Goal: Obtain resource: Obtain resource

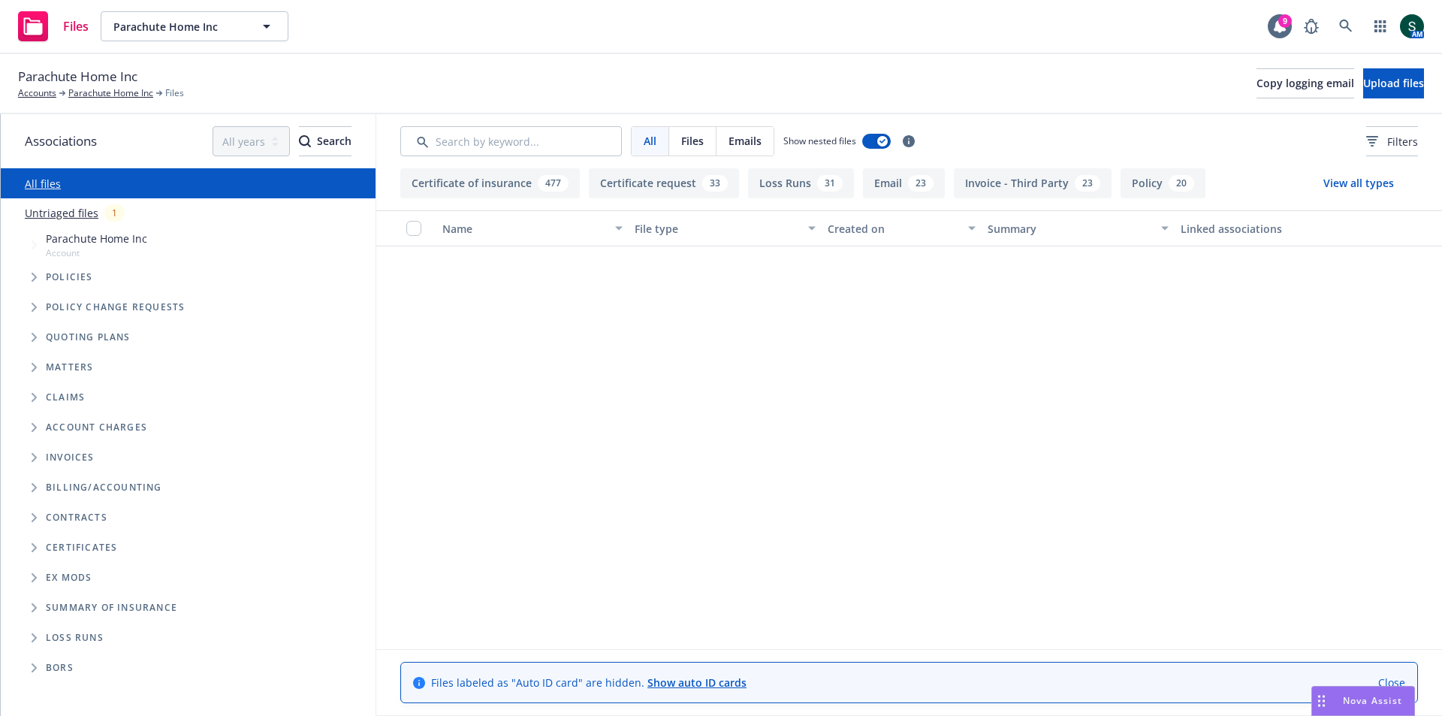
scroll to position [1953, 0]
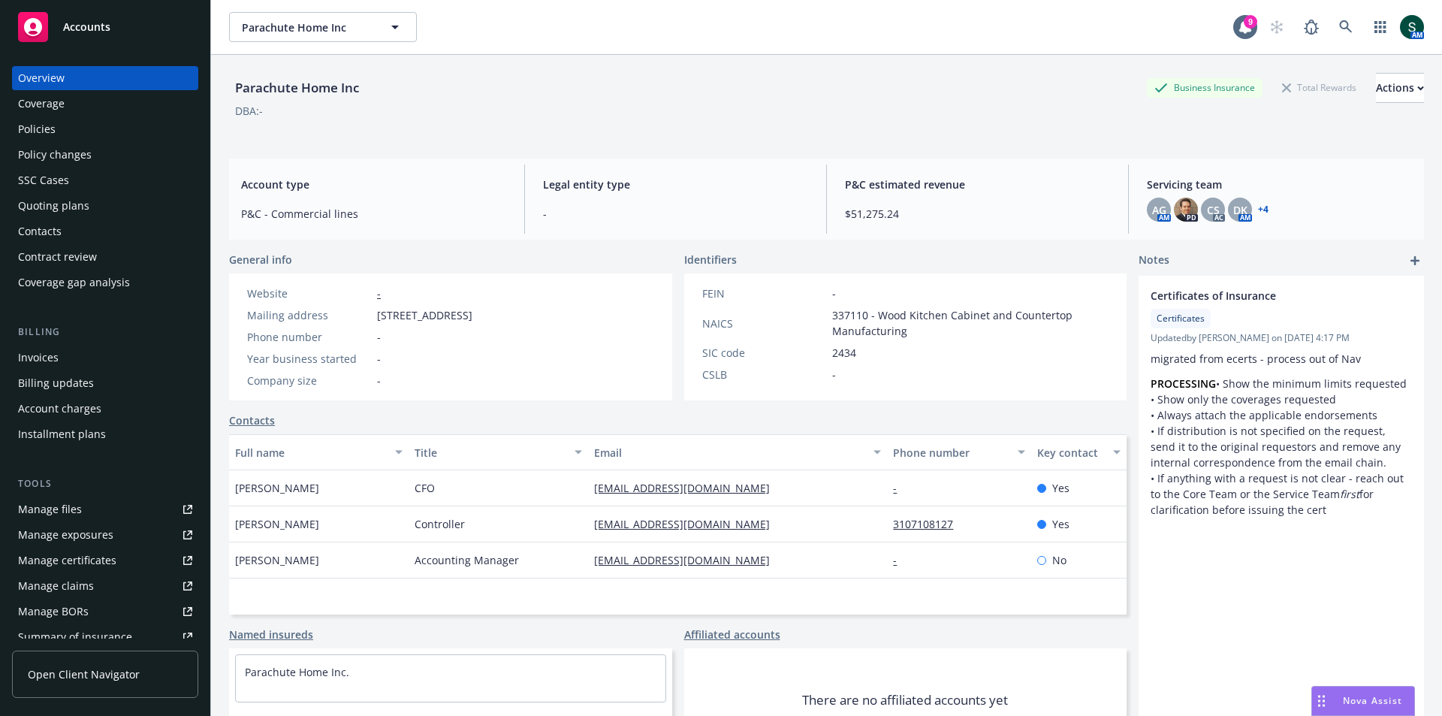
click at [83, 26] on span "Accounts" at bounding box center [86, 27] width 47 height 12
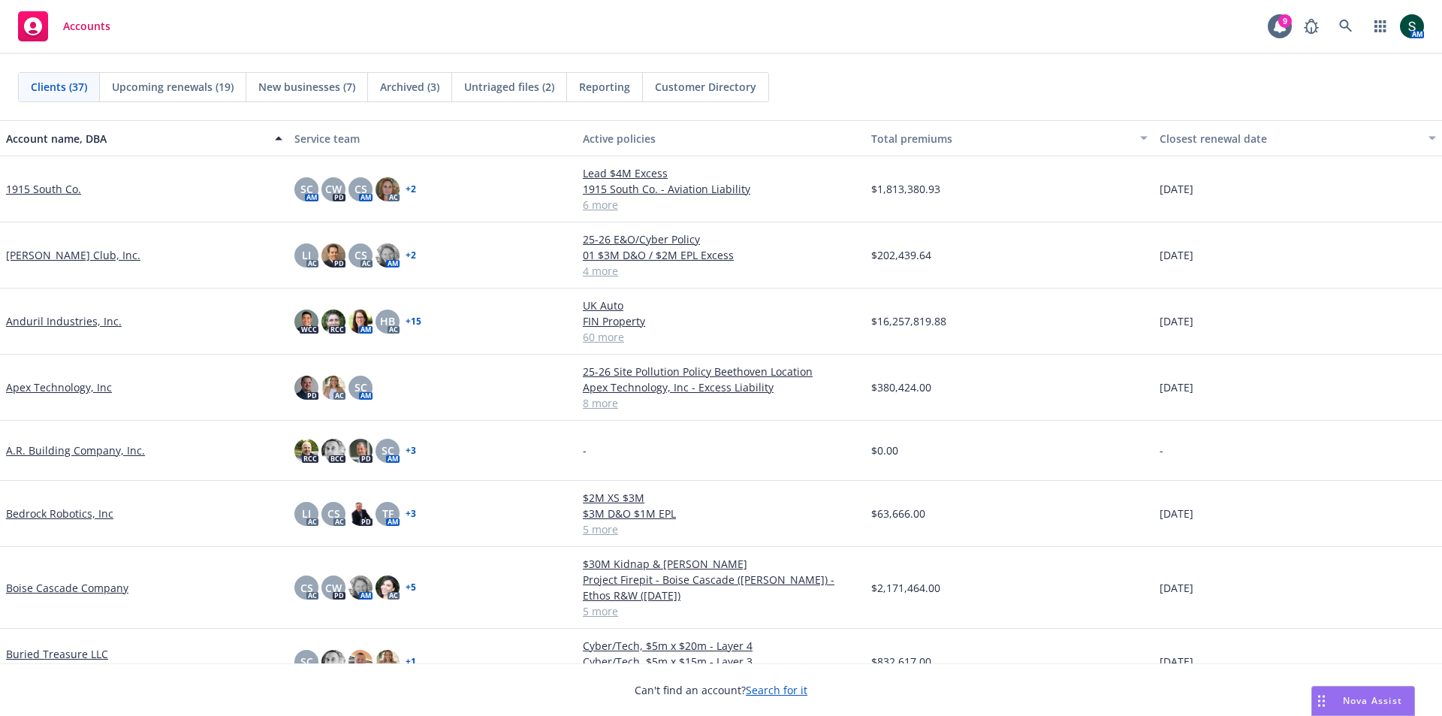
click at [65, 318] on link "Anduril Industries, Inc." at bounding box center [64, 321] width 116 height 16
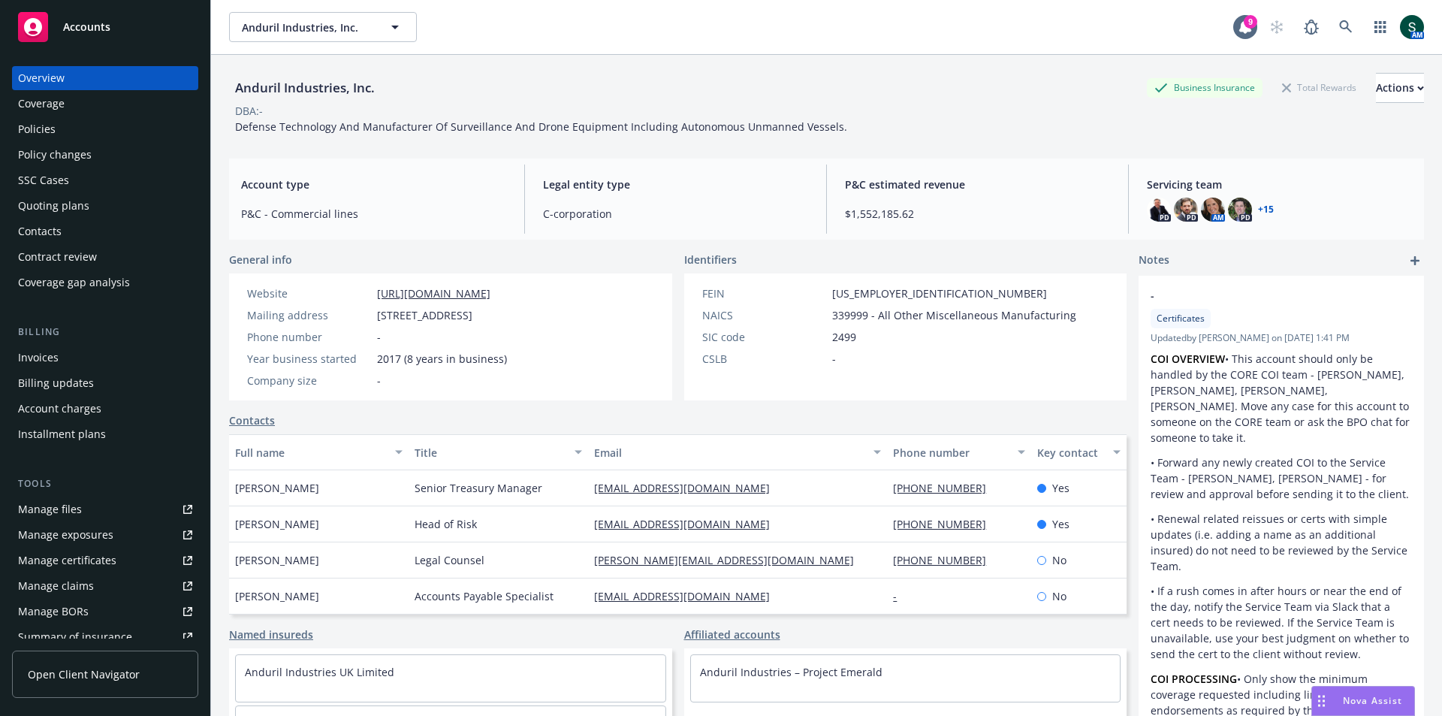
click at [32, 135] on div "Policies" at bounding box center [37, 129] width 38 height 24
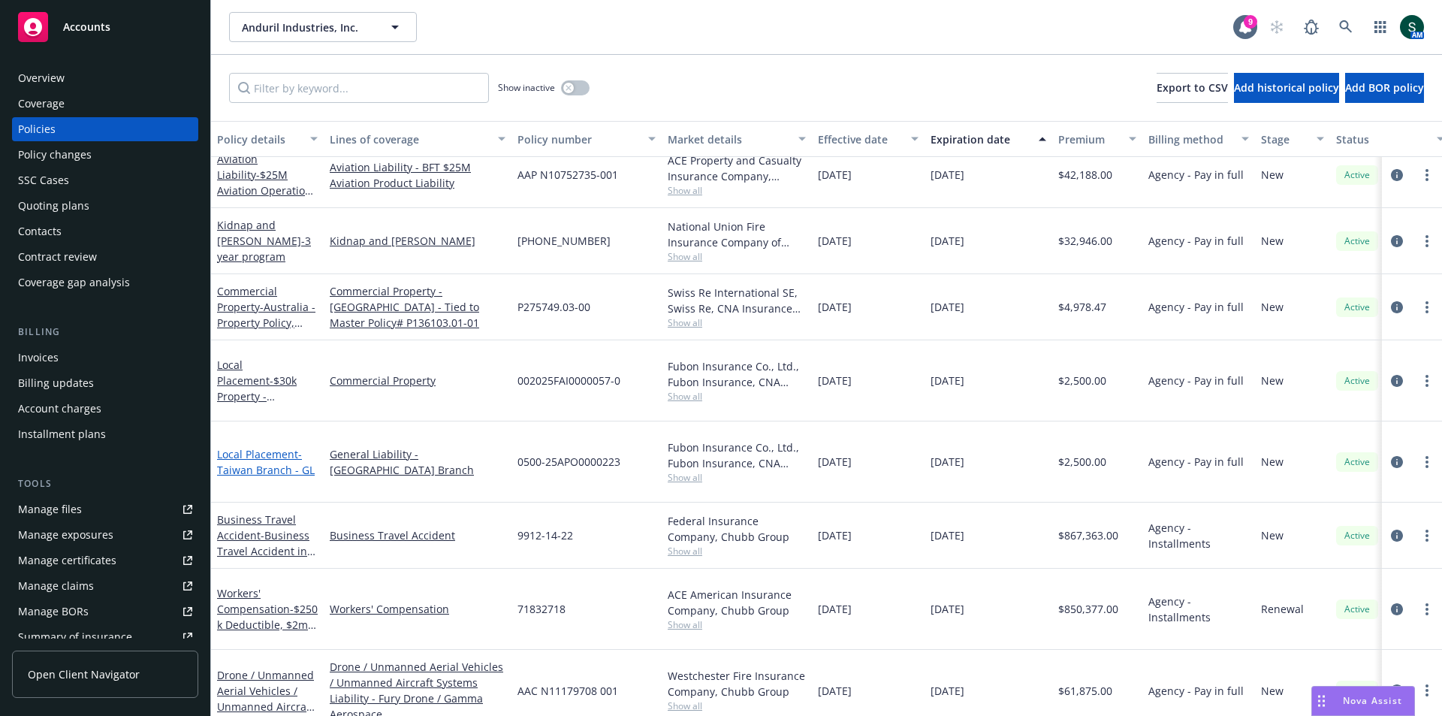
scroll to position [150, 0]
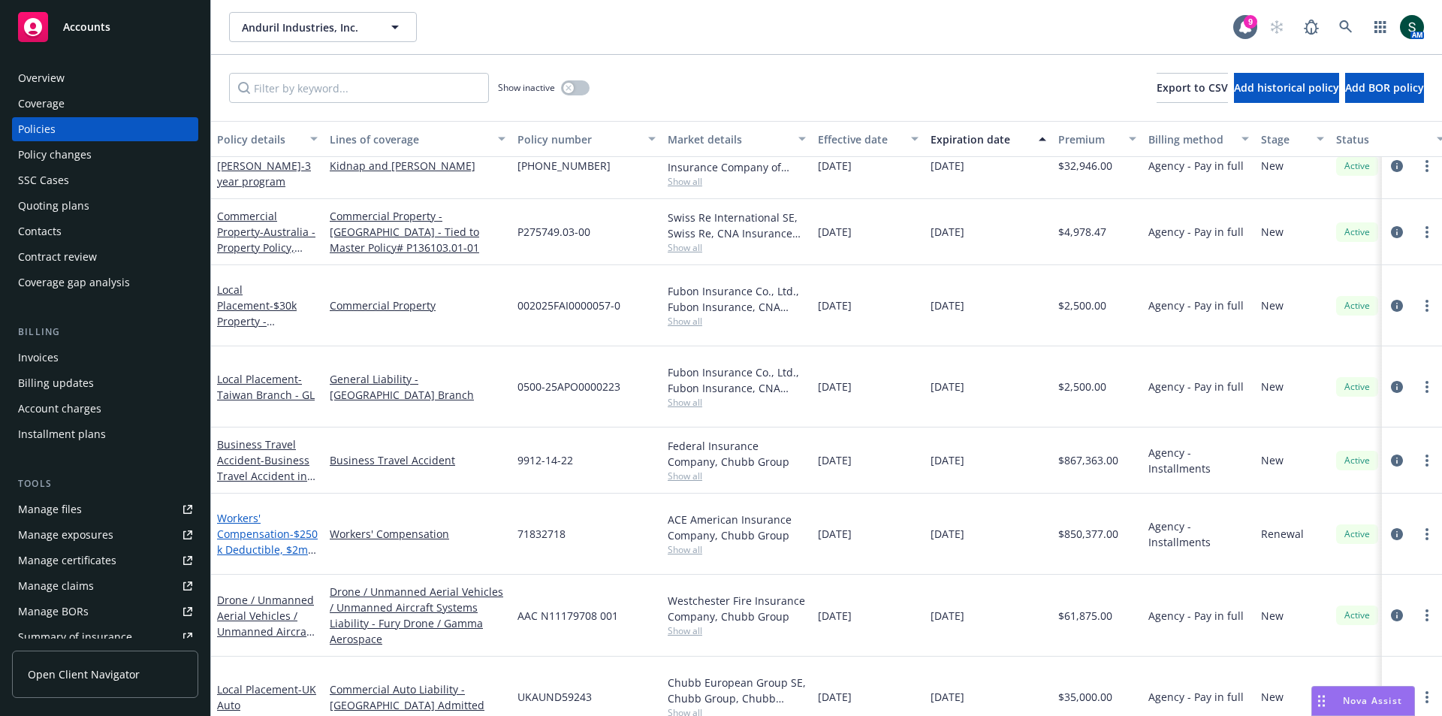
click at [249, 511] on link "Workers' Compensation - $250k Deductible, $2m Loss Aggregate" at bounding box center [267, 542] width 101 height 62
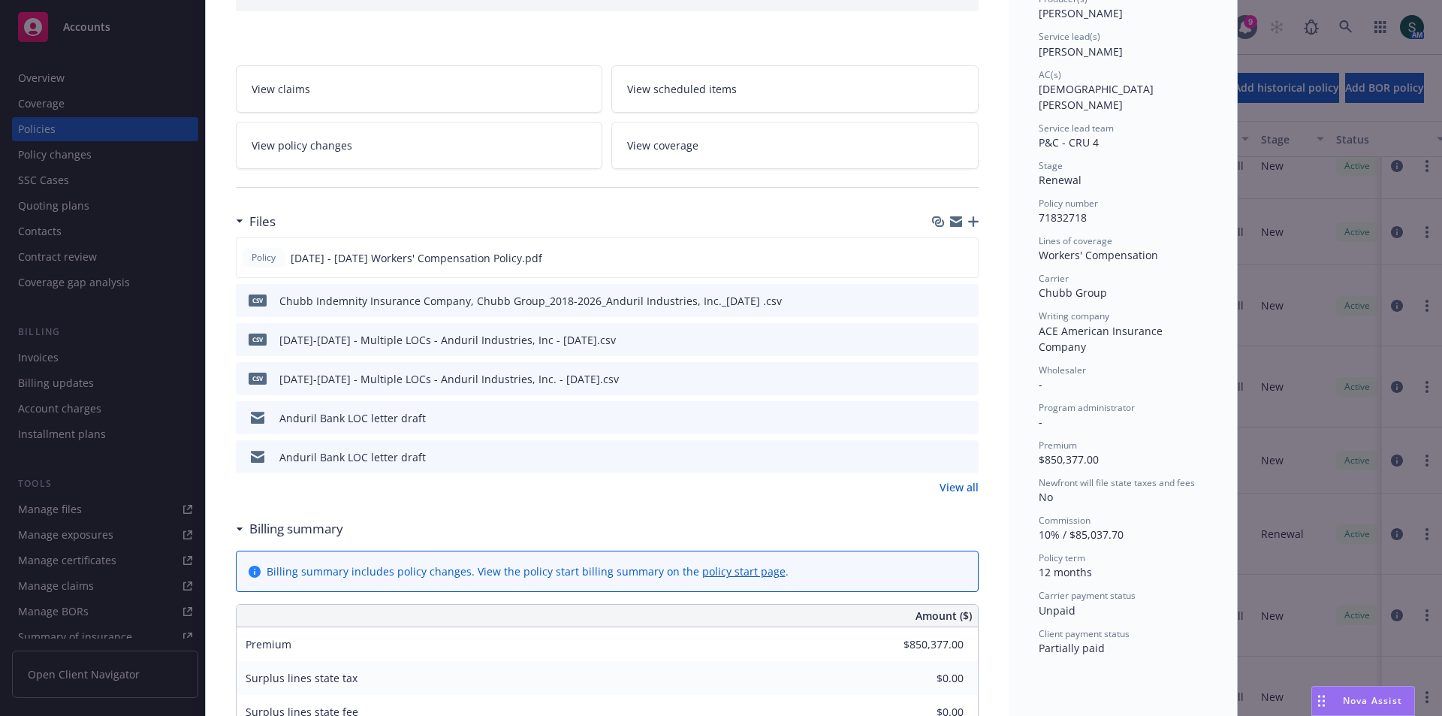
scroll to position [225, 0]
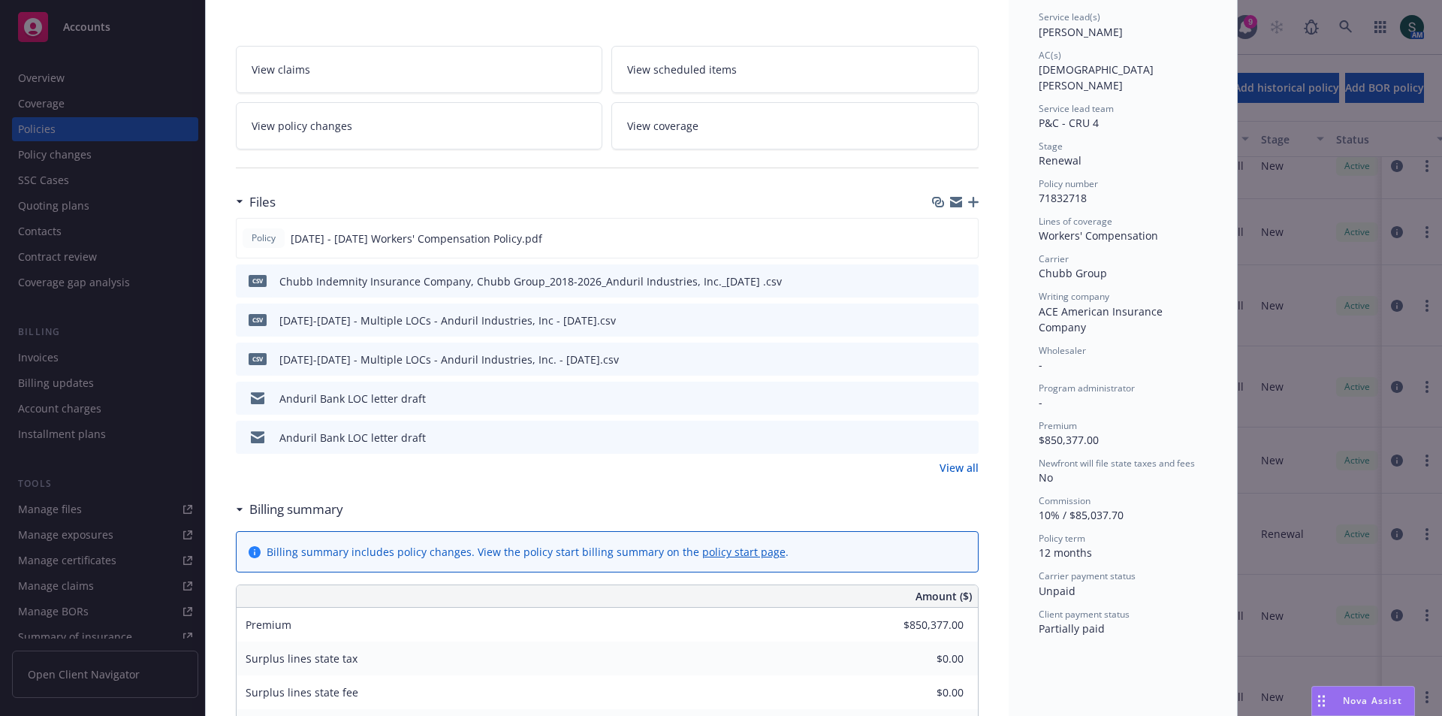
click at [946, 468] on link "View all" at bounding box center [959, 468] width 39 height 16
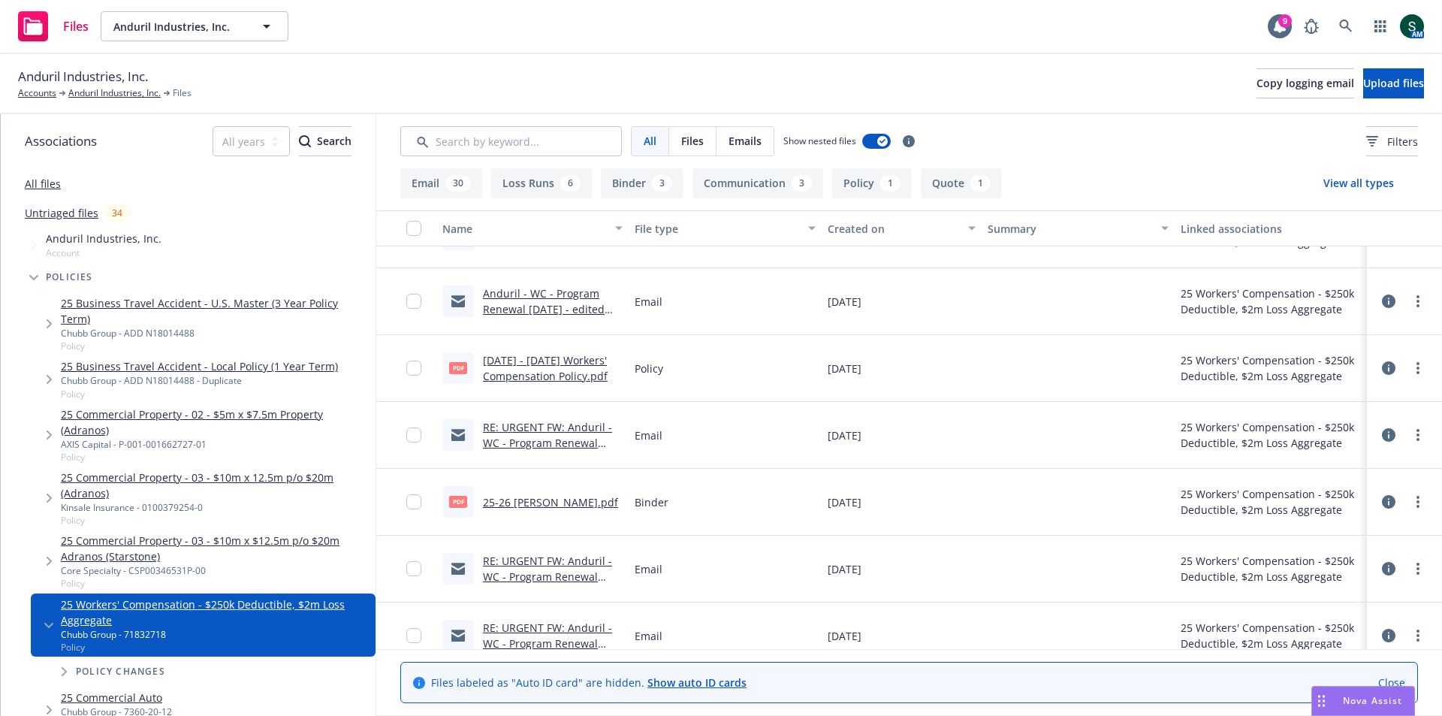
scroll to position [1685, 0]
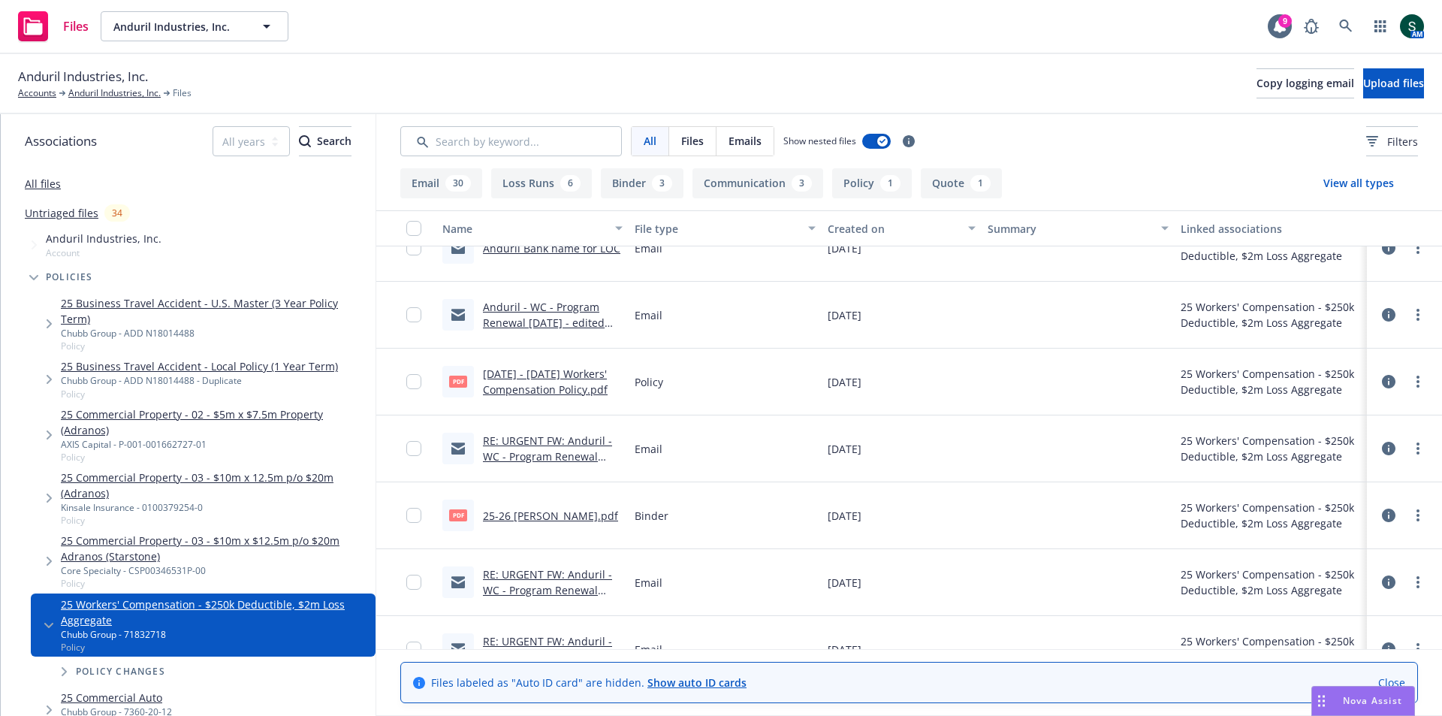
click at [520, 521] on link "25-26 [PERSON_NAME].pdf" at bounding box center [550, 515] width 135 height 14
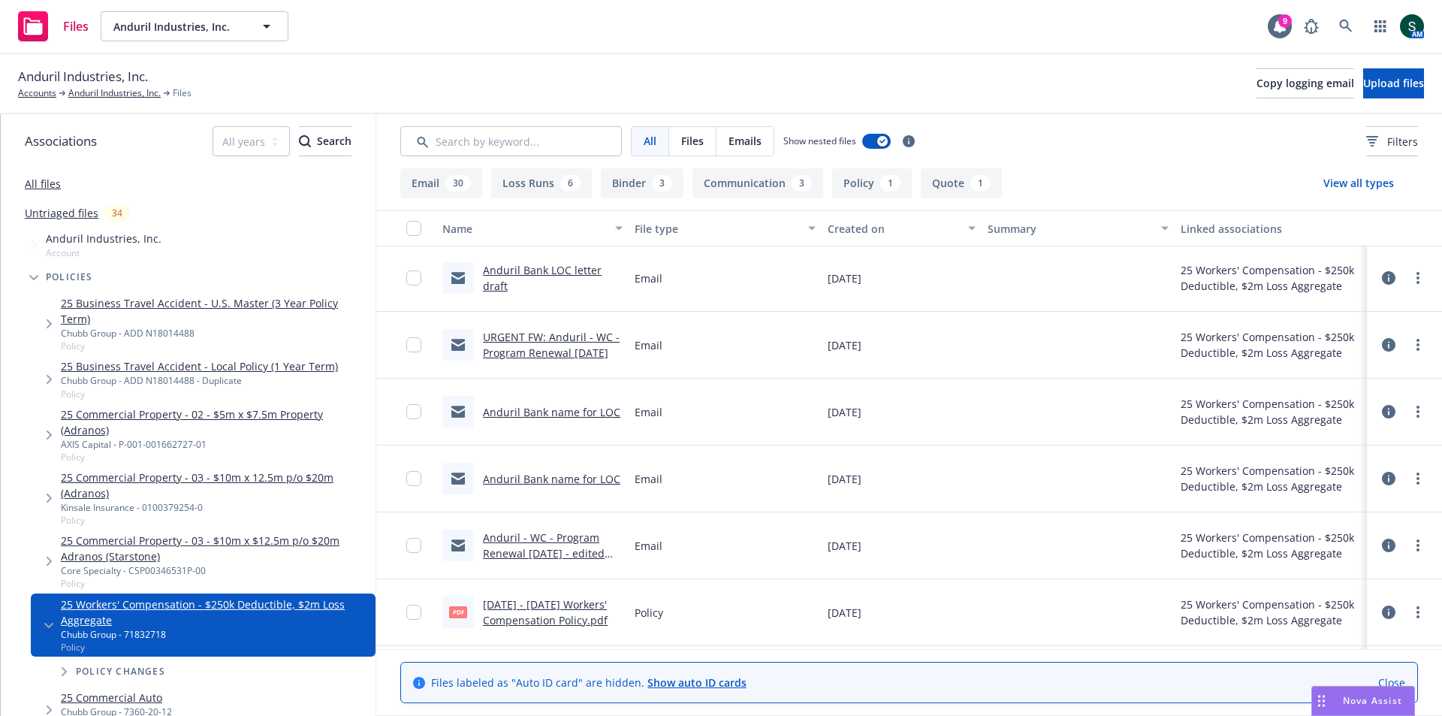
scroll to position [1459, 0]
click at [108, 91] on link "Anduril Industries, Inc." at bounding box center [114, 93] width 92 height 14
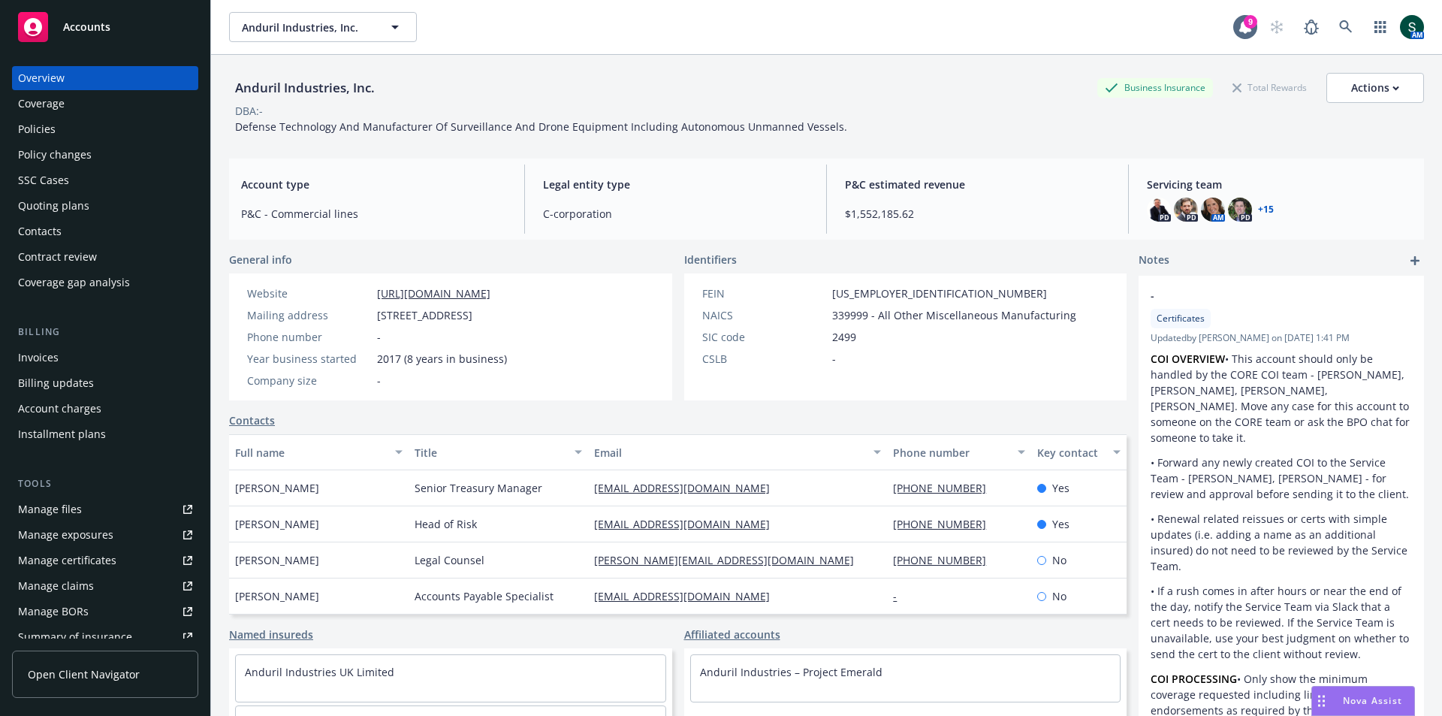
click at [41, 135] on div "Policies" at bounding box center [37, 129] width 38 height 24
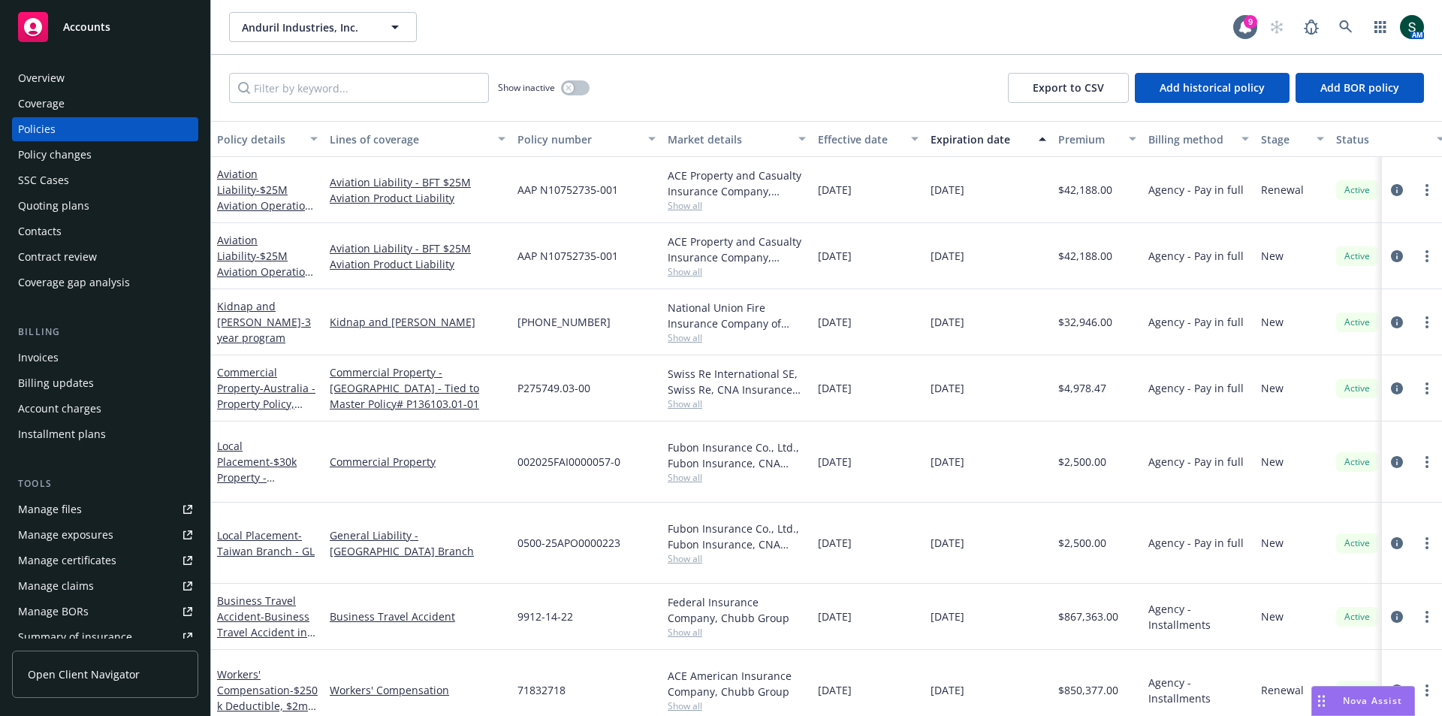
scroll to position [75, 0]
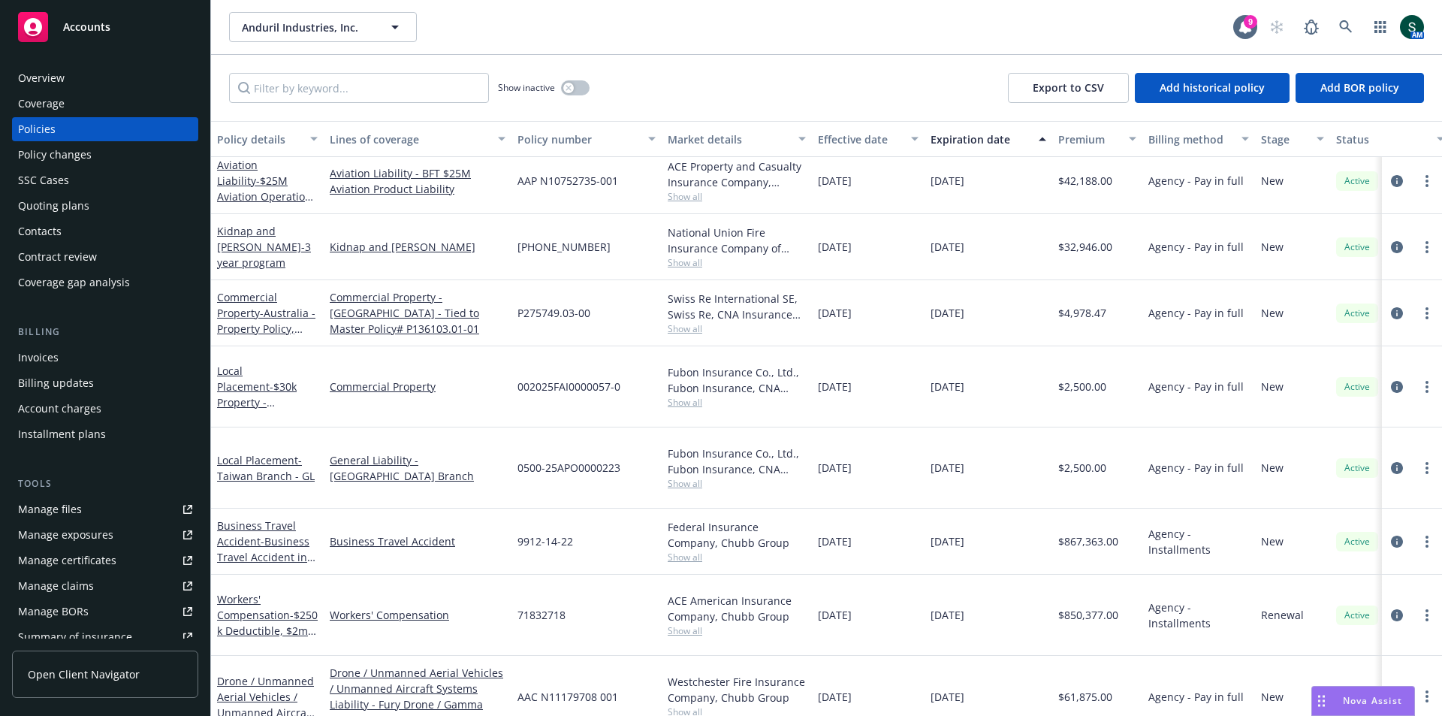
click at [254, 592] on link "Workers' Compensation - $250k Deductible, $2m Loss Aggregate" at bounding box center [267, 623] width 101 height 62
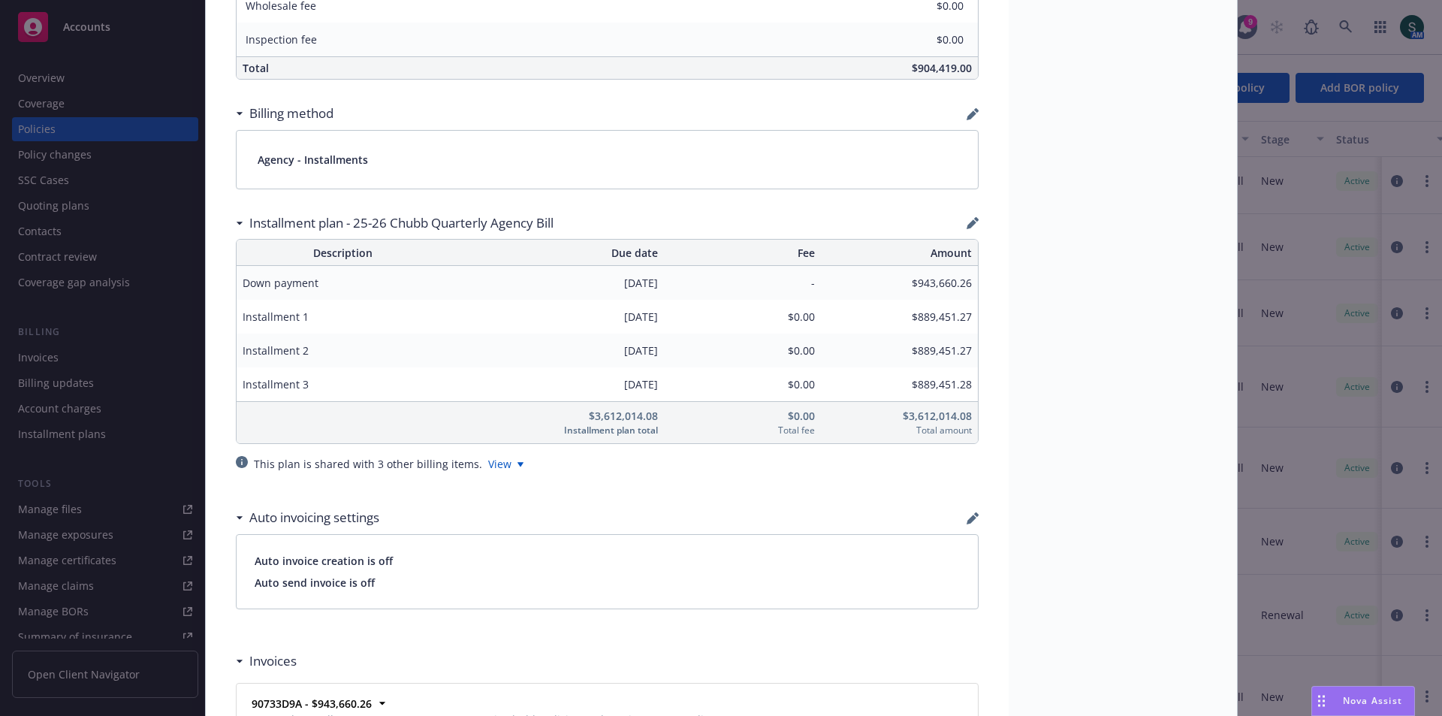
scroll to position [1051, 0]
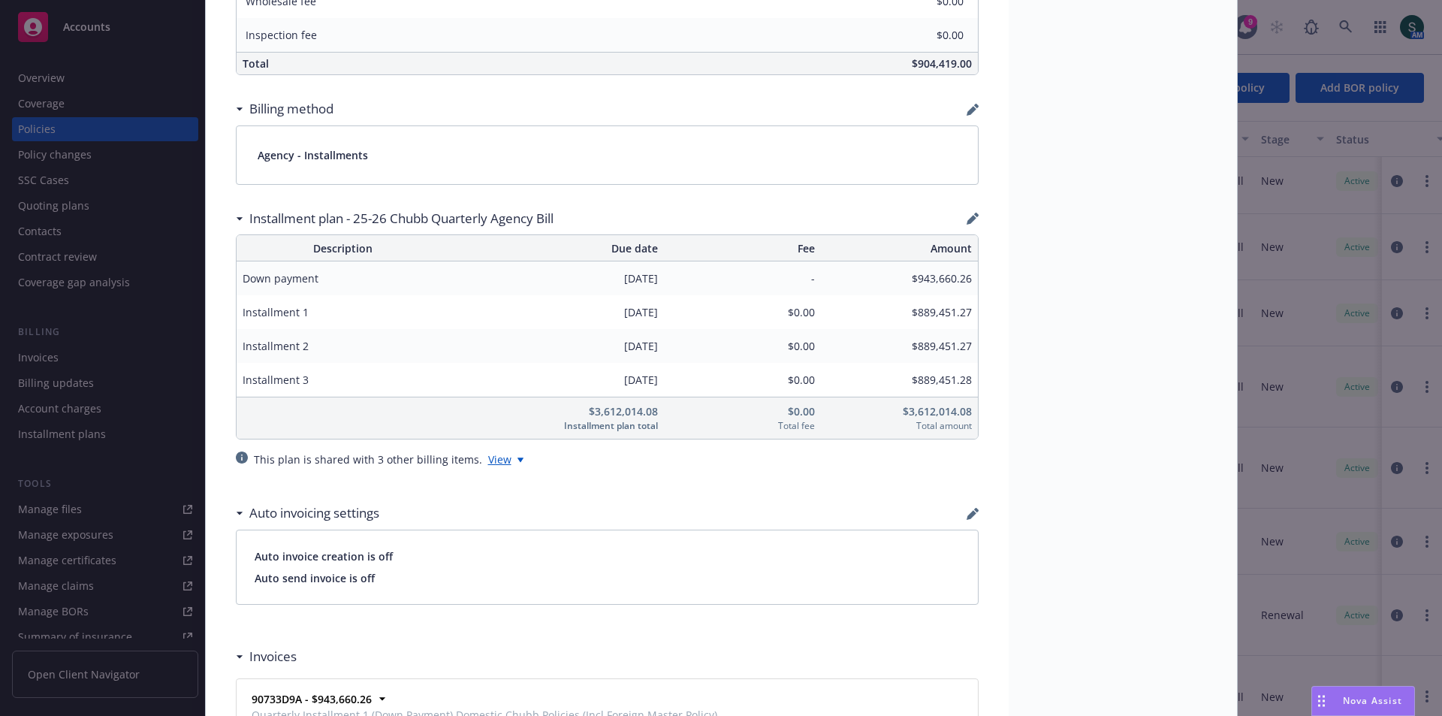
click at [488, 460] on div "View" at bounding box center [505, 459] width 35 height 16
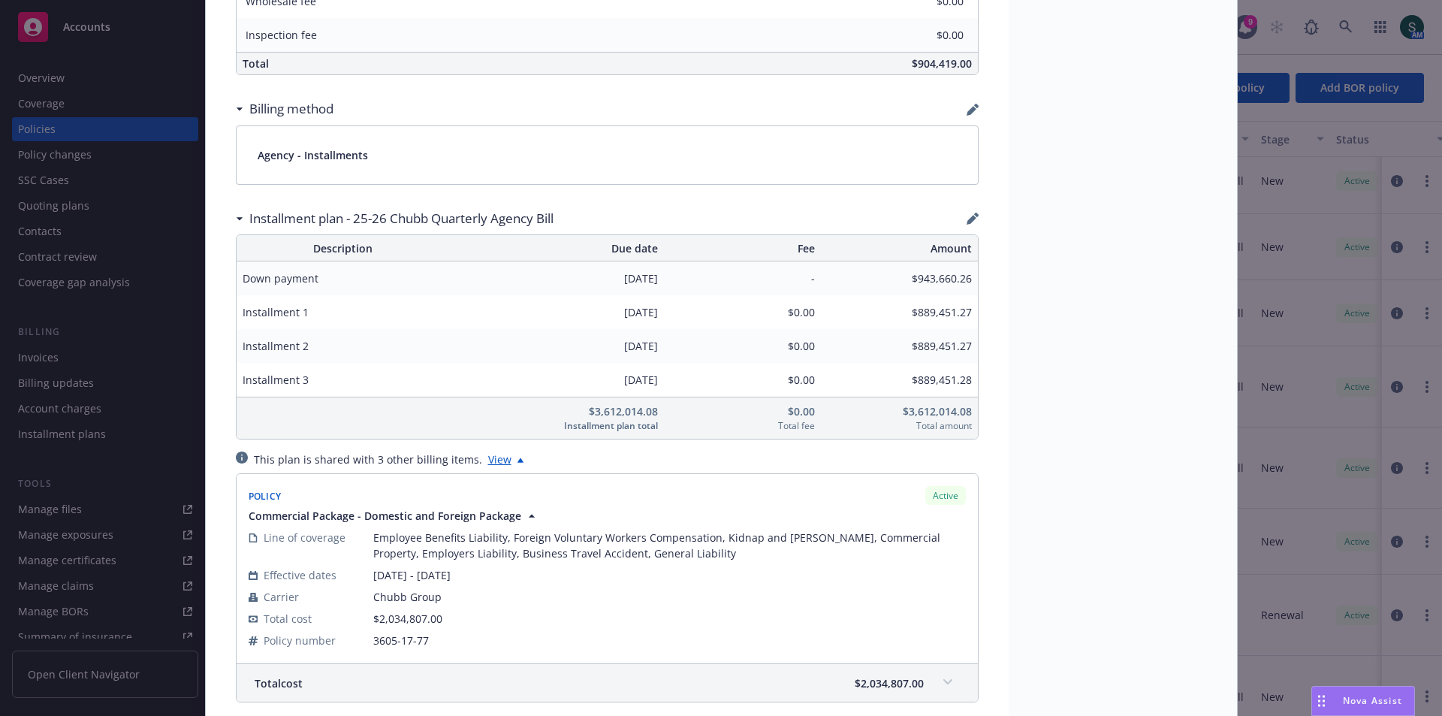
click at [488, 460] on div "View" at bounding box center [505, 459] width 35 height 16
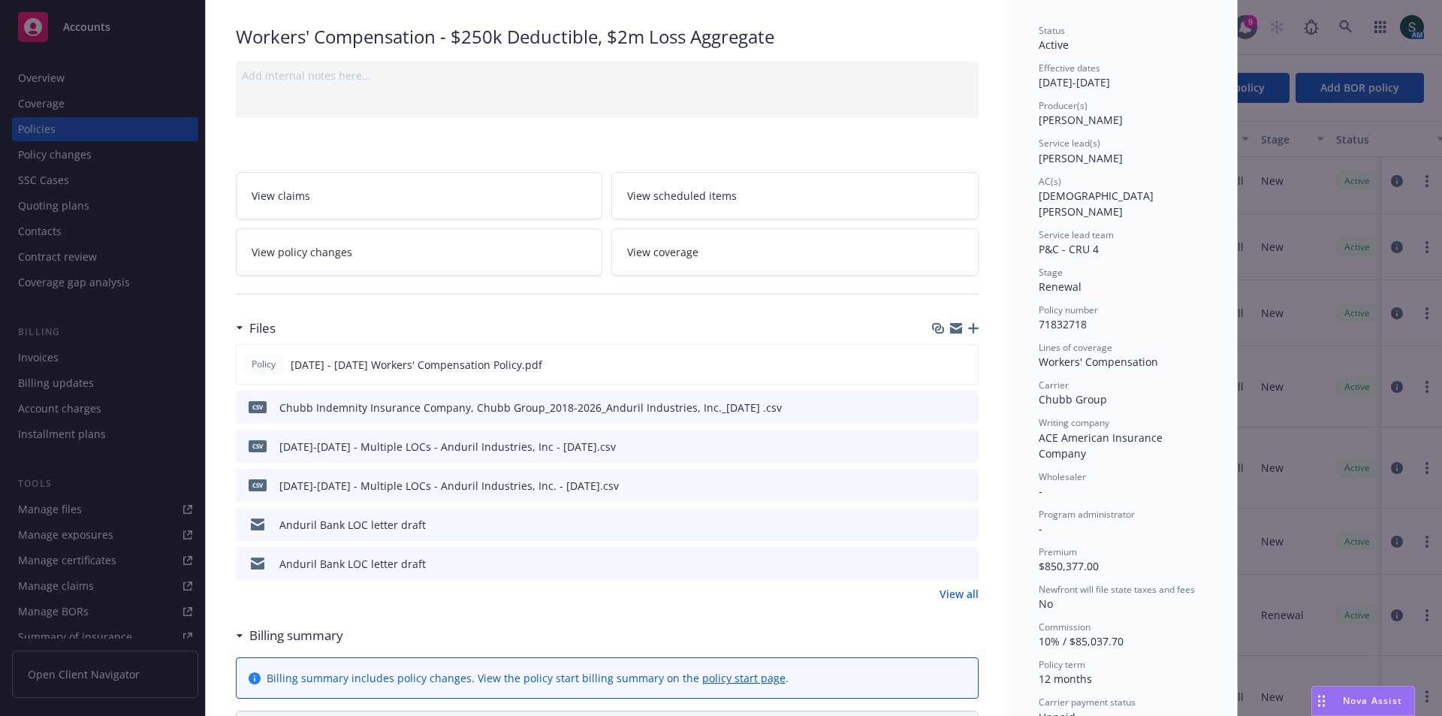
scroll to position [0, 0]
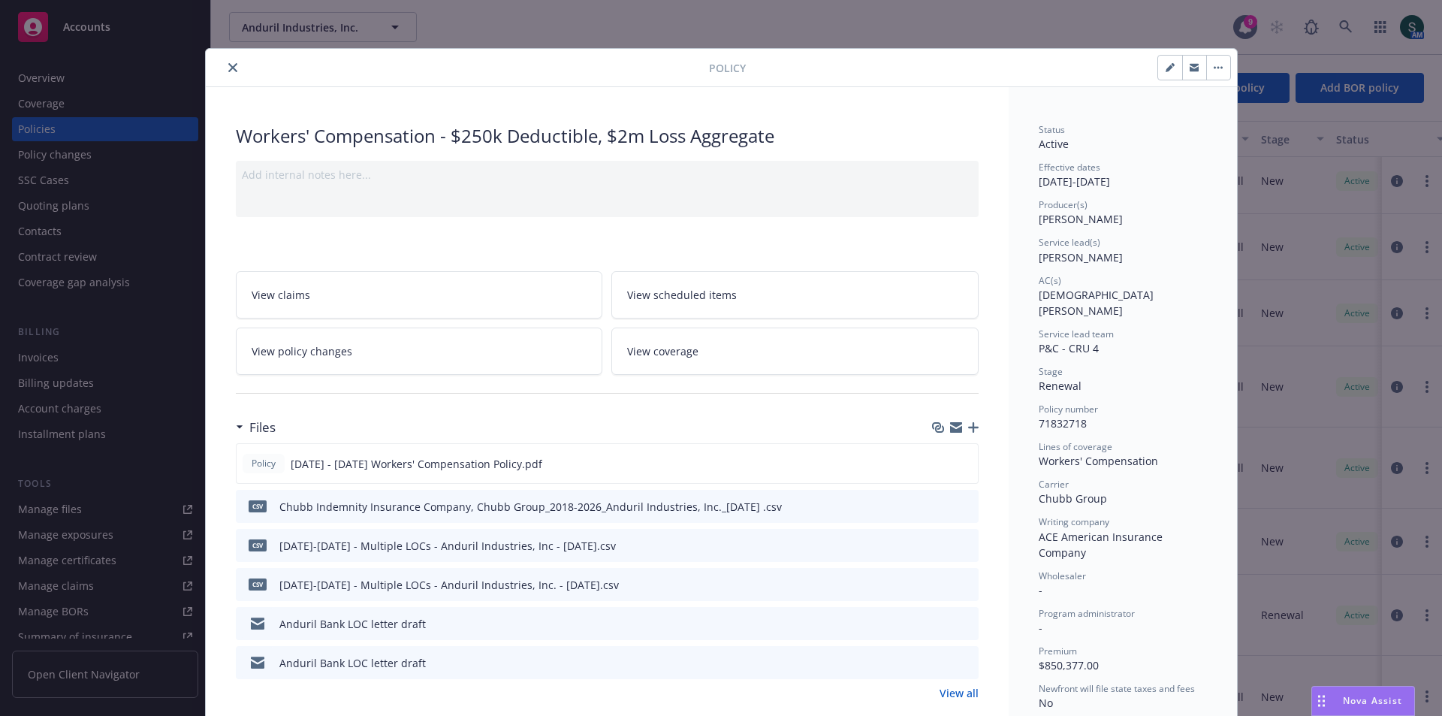
click at [229, 63] on icon "close" at bounding box center [232, 67] width 9 height 9
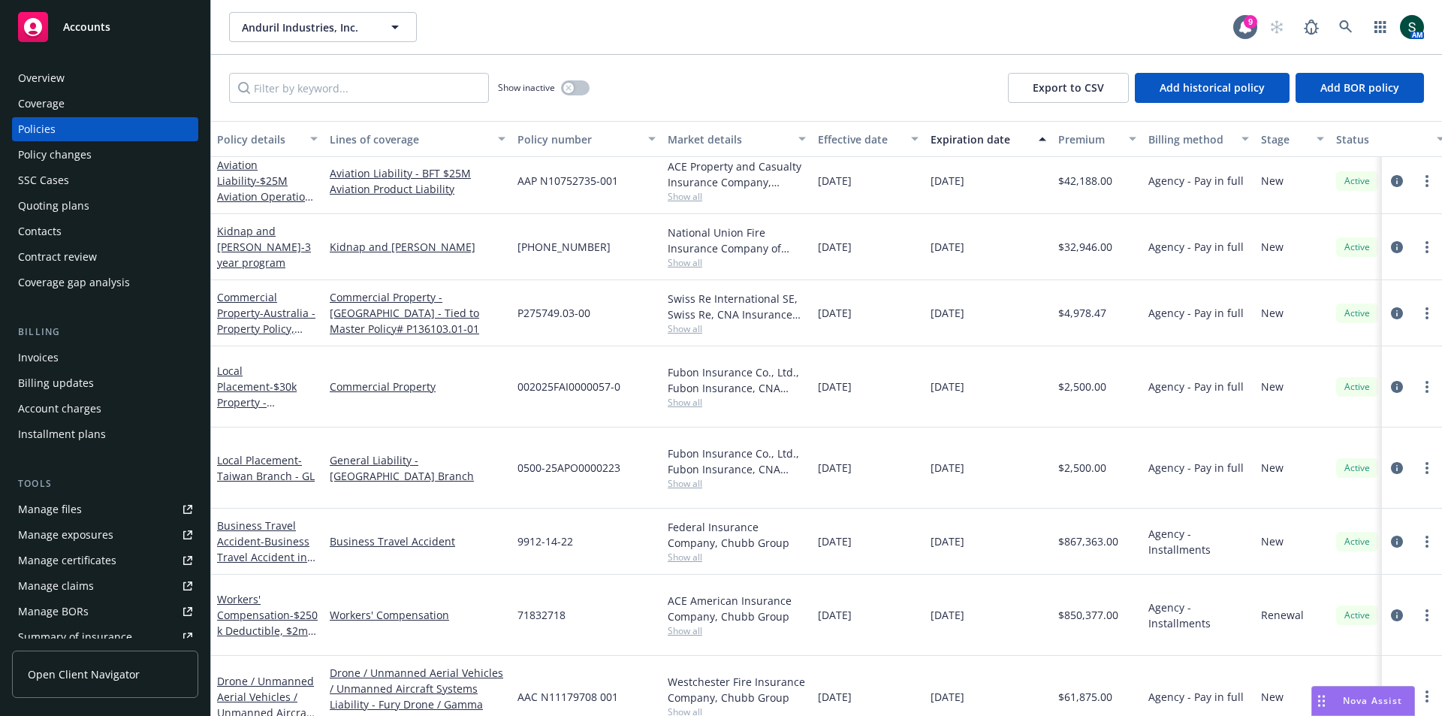
click at [229, 63] on div "Show inactive Export to CSV Add historical policy Add BOR policy" at bounding box center [826, 88] width 1231 height 66
click at [40, 355] on div "Invoices" at bounding box center [38, 357] width 41 height 24
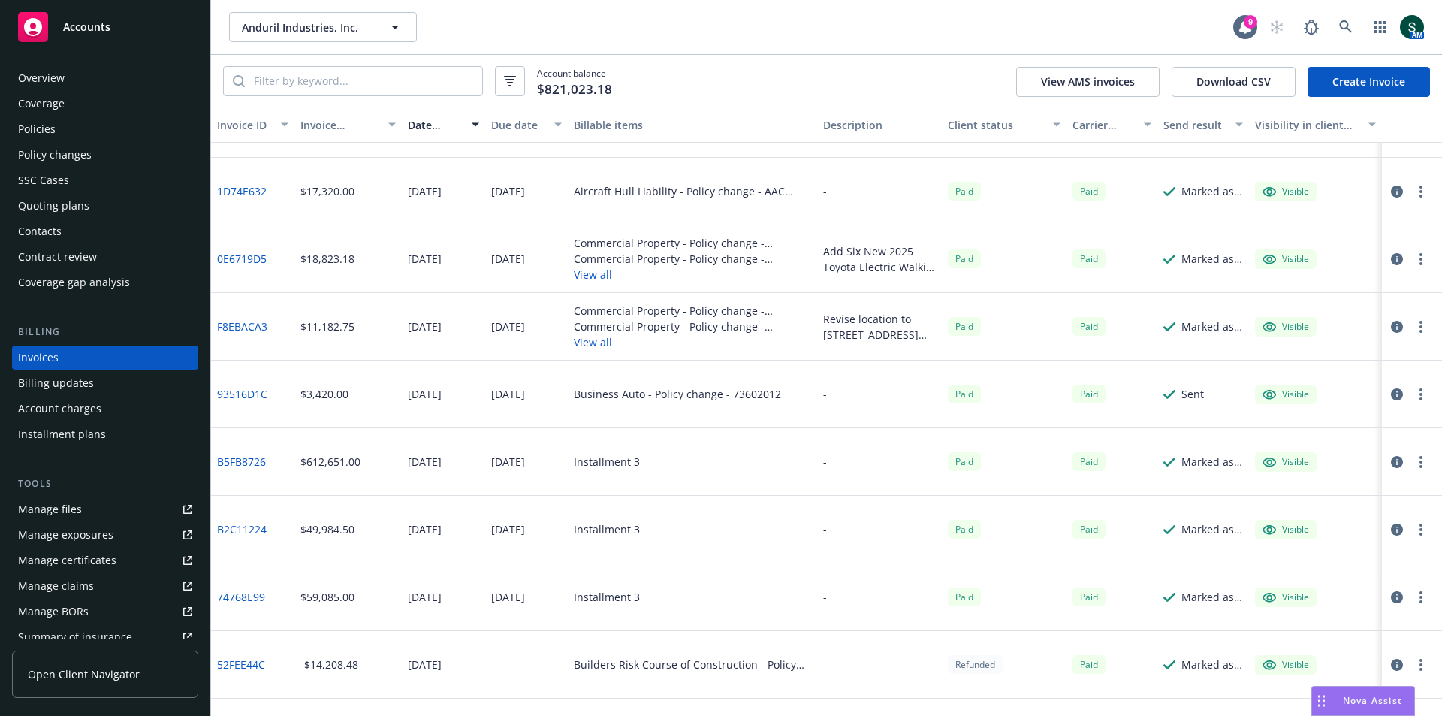
scroll to position [3305, 0]
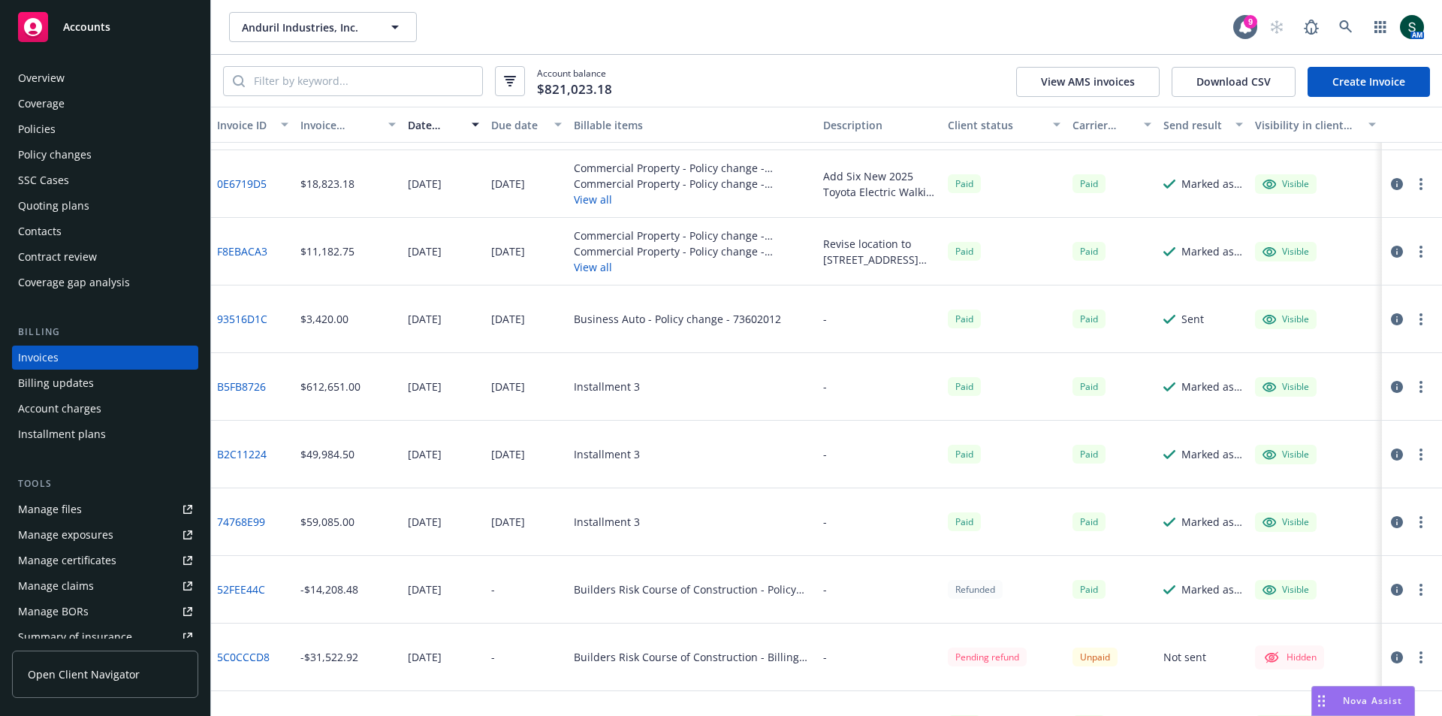
click at [71, 412] on div "Account charges" at bounding box center [59, 409] width 83 height 24
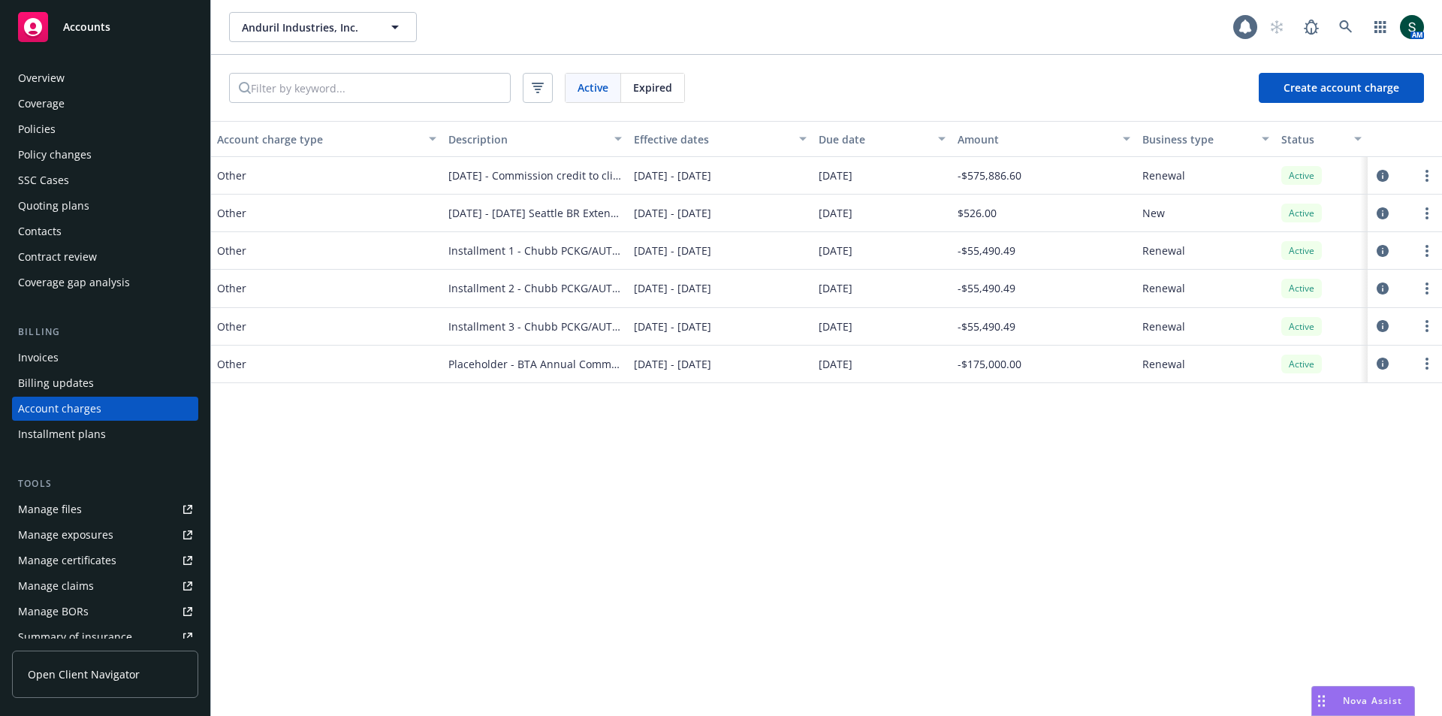
scroll to position [27, 0]
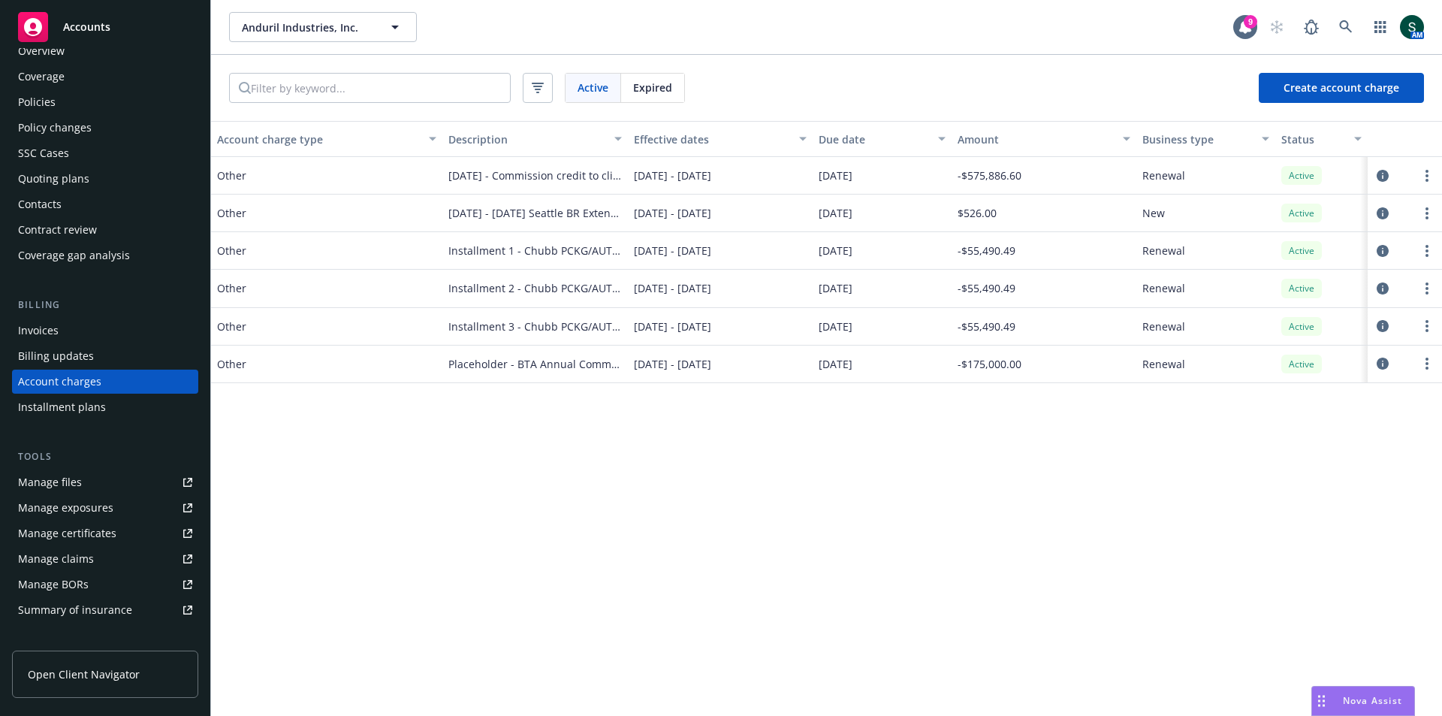
click at [35, 338] on div "Invoices" at bounding box center [38, 330] width 41 height 24
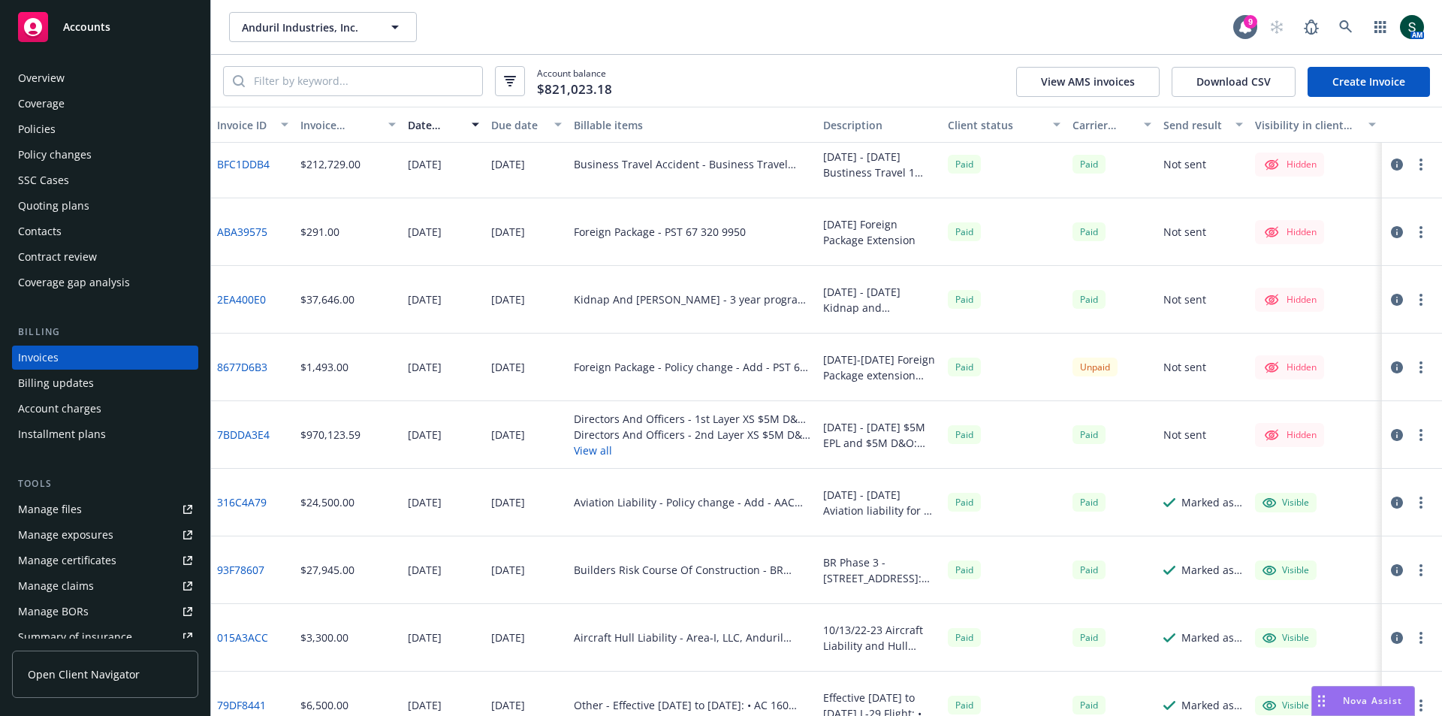
scroll to position [8262, 0]
click at [56, 403] on div "Account charges" at bounding box center [59, 409] width 83 height 24
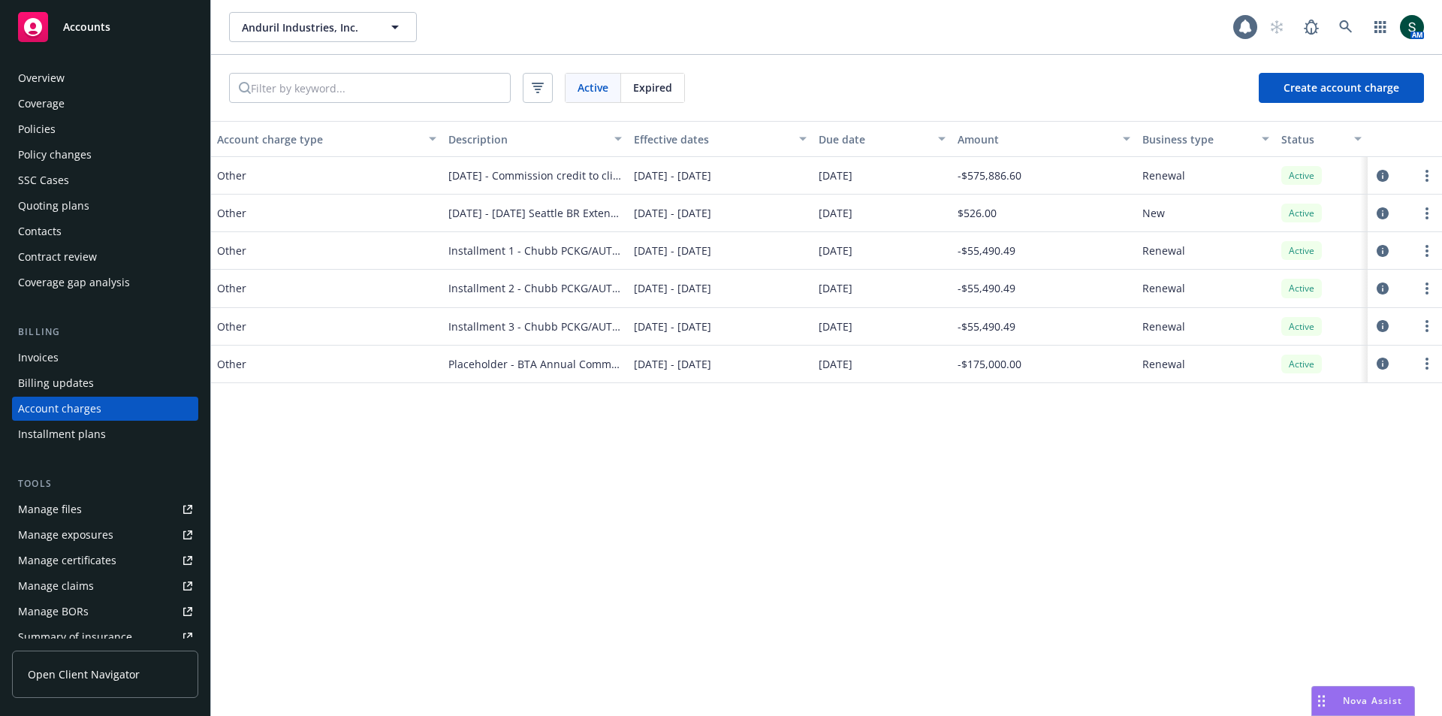
scroll to position [27, 0]
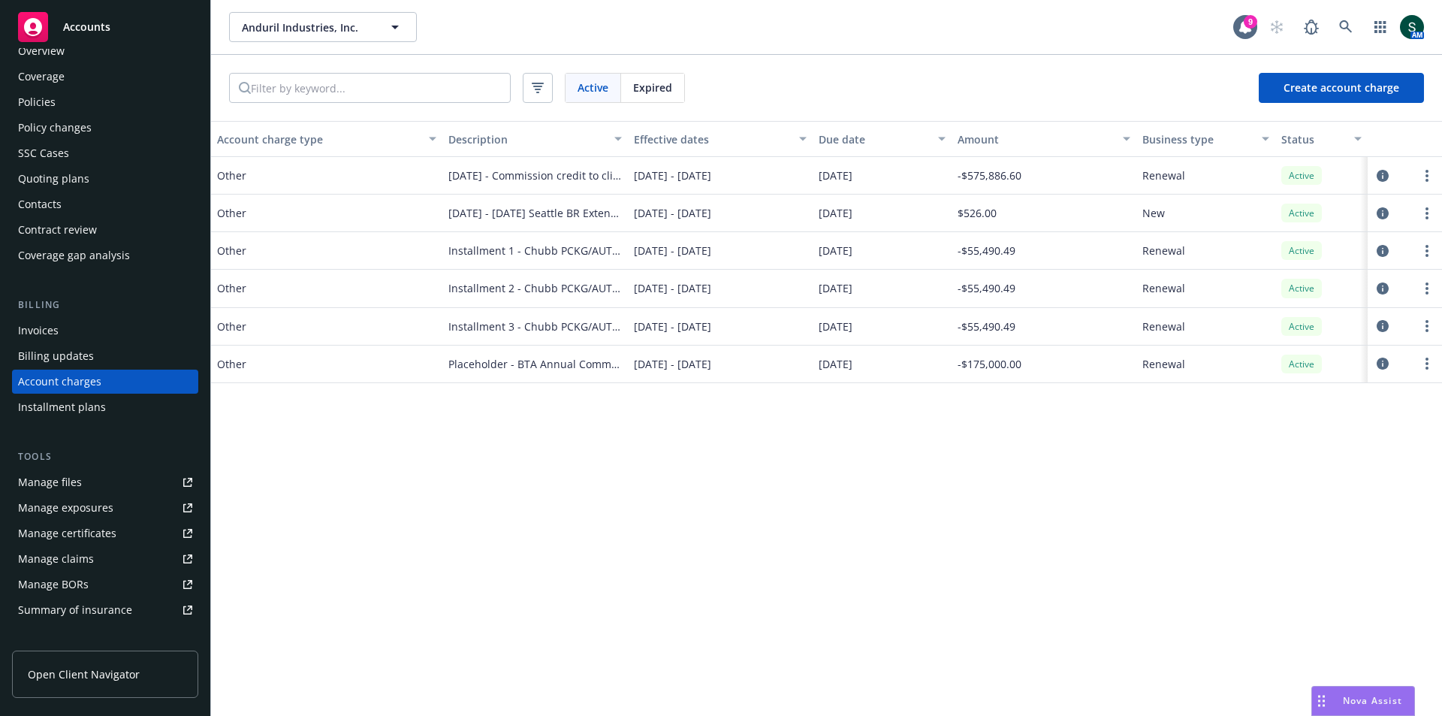
click at [53, 103] on div "Policies" at bounding box center [37, 102] width 38 height 24
